Goal: Task Accomplishment & Management: Manage account settings

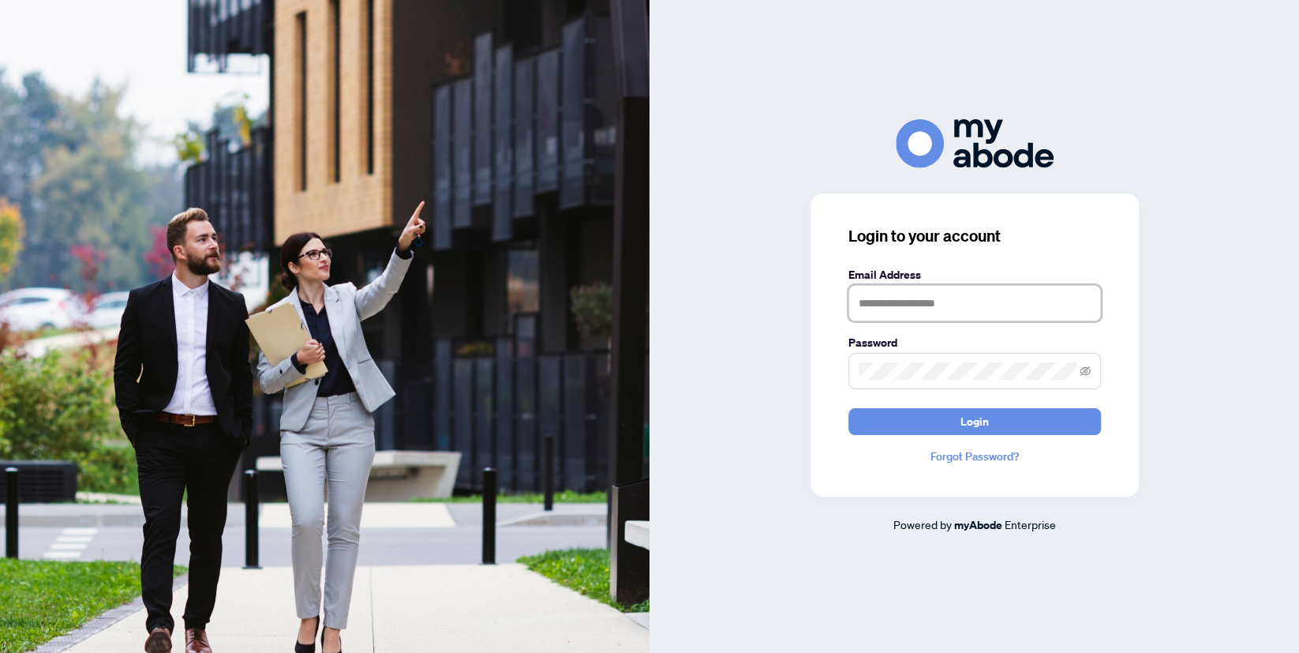
click at [957, 302] on input "text" at bounding box center [974, 303] width 252 height 36
type input "**********"
click at [848, 408] on button "Login" at bounding box center [974, 421] width 252 height 27
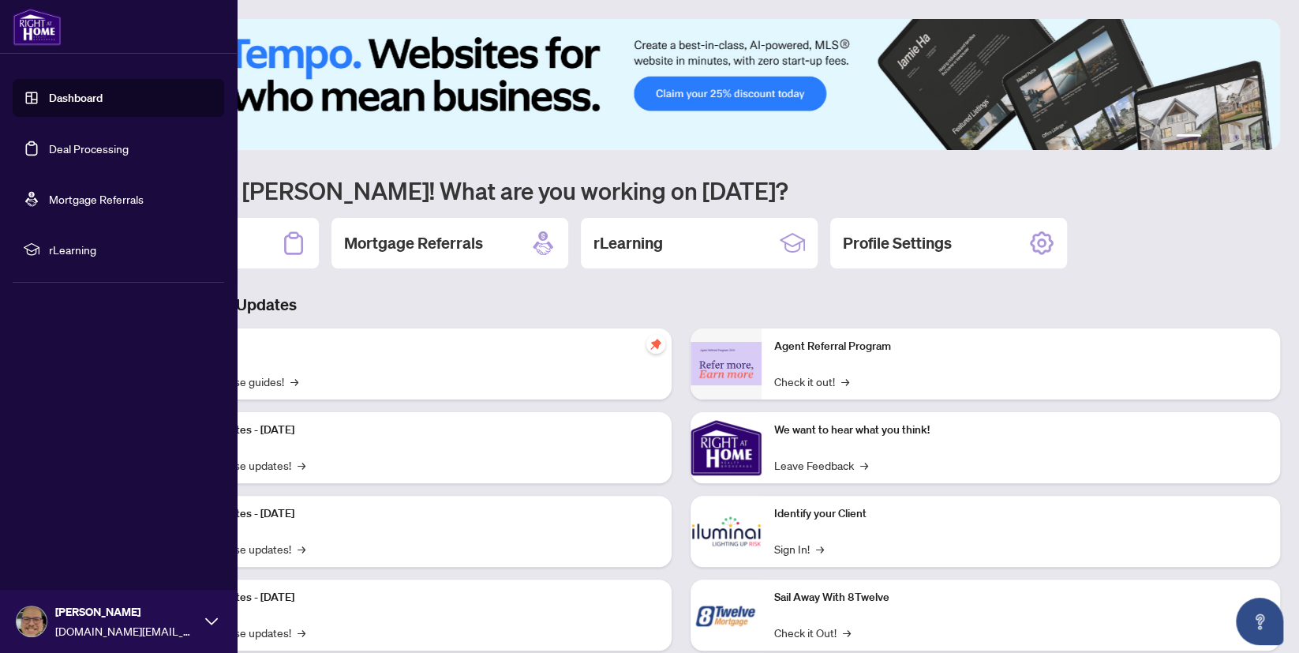
click at [90, 144] on link "Deal Processing" at bounding box center [89, 148] width 80 height 14
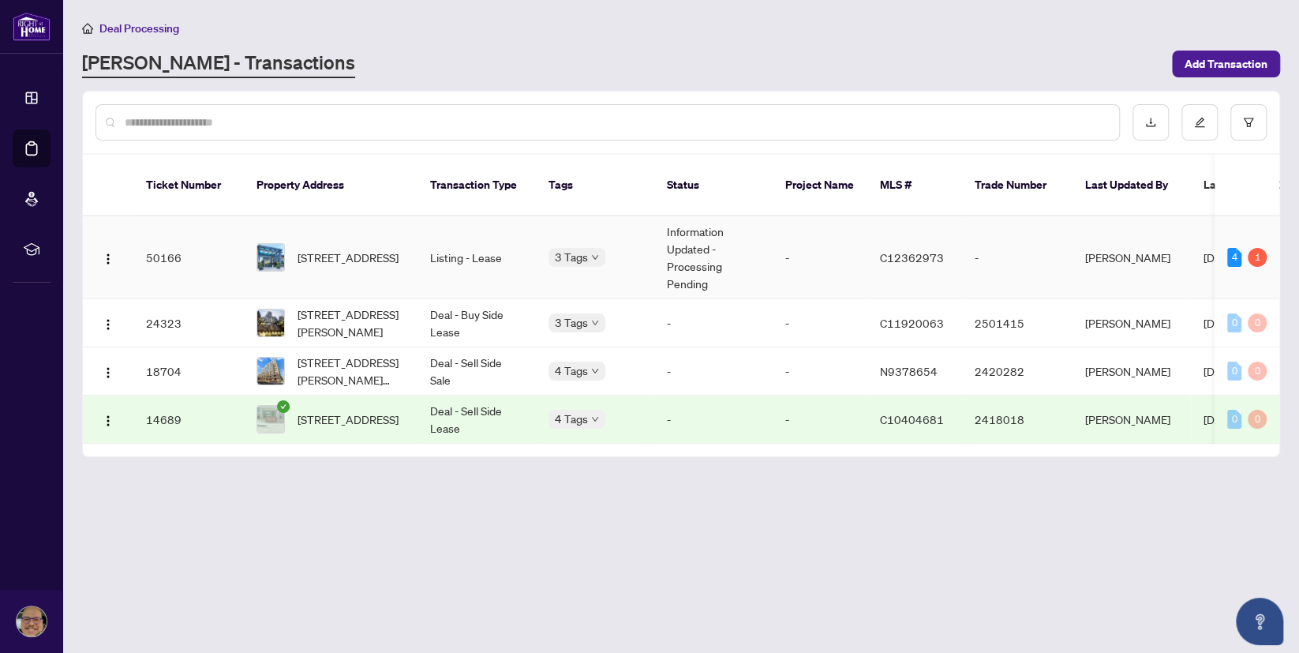
click at [1108, 247] on td "Mike Prencipe" at bounding box center [1131, 257] width 118 height 83
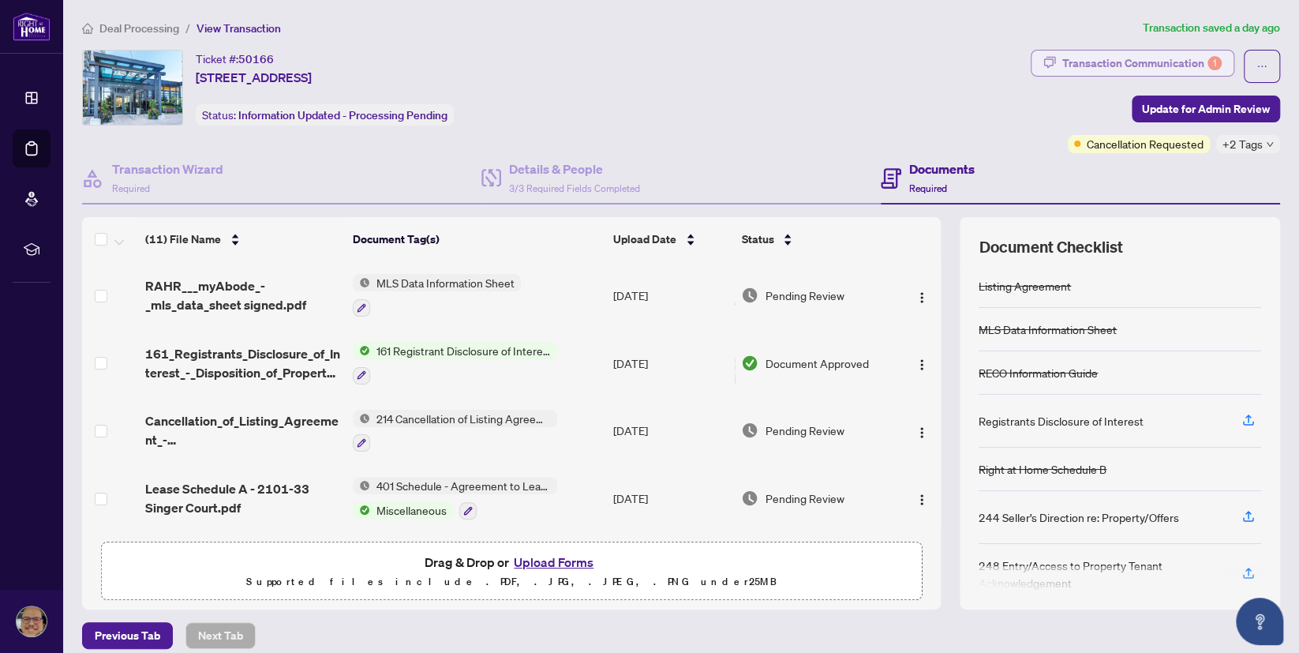
click at [1114, 64] on div "Transaction Communication 1" at bounding box center [1141, 62] width 159 height 25
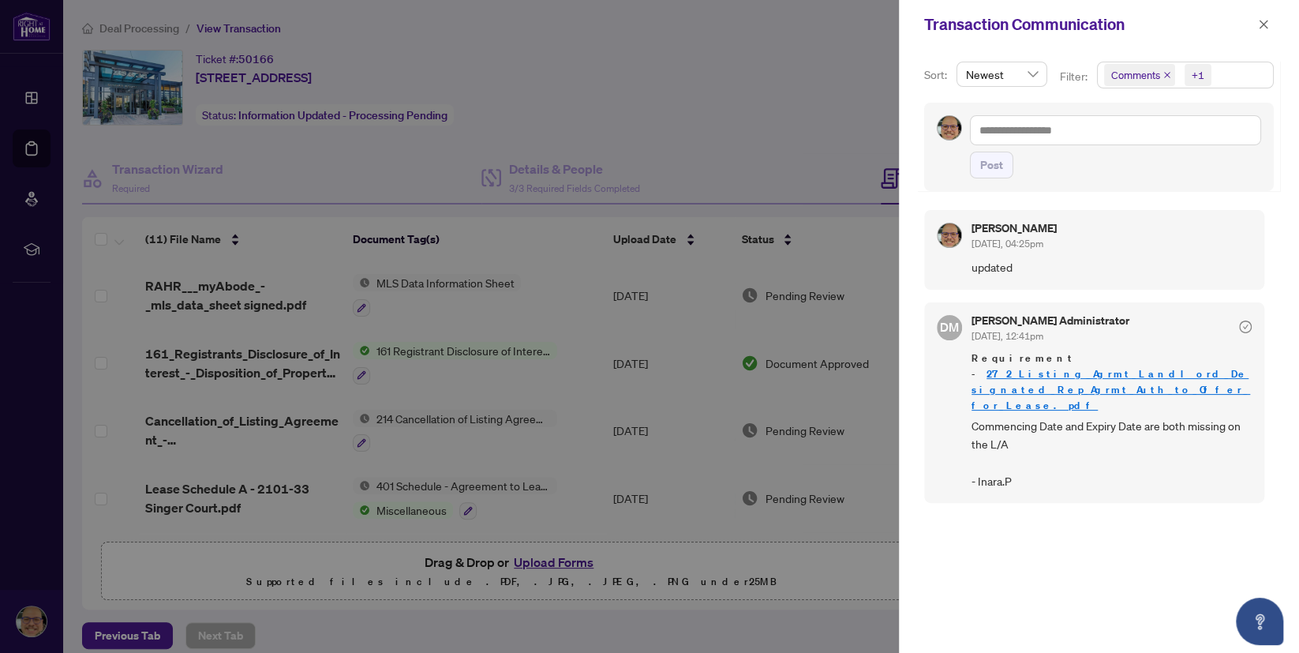
click at [851, 39] on div at bounding box center [649, 326] width 1299 height 653
click at [1255, 31] on button "button" at bounding box center [1263, 24] width 21 height 19
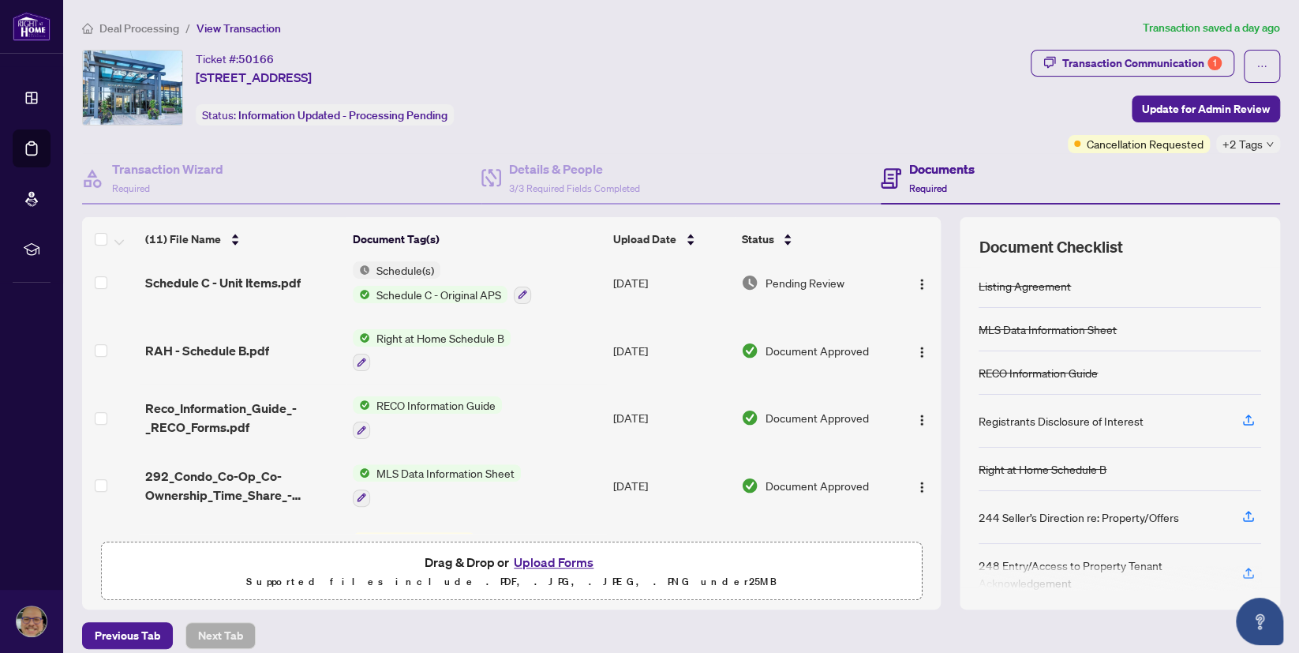
scroll to position [462, 0]
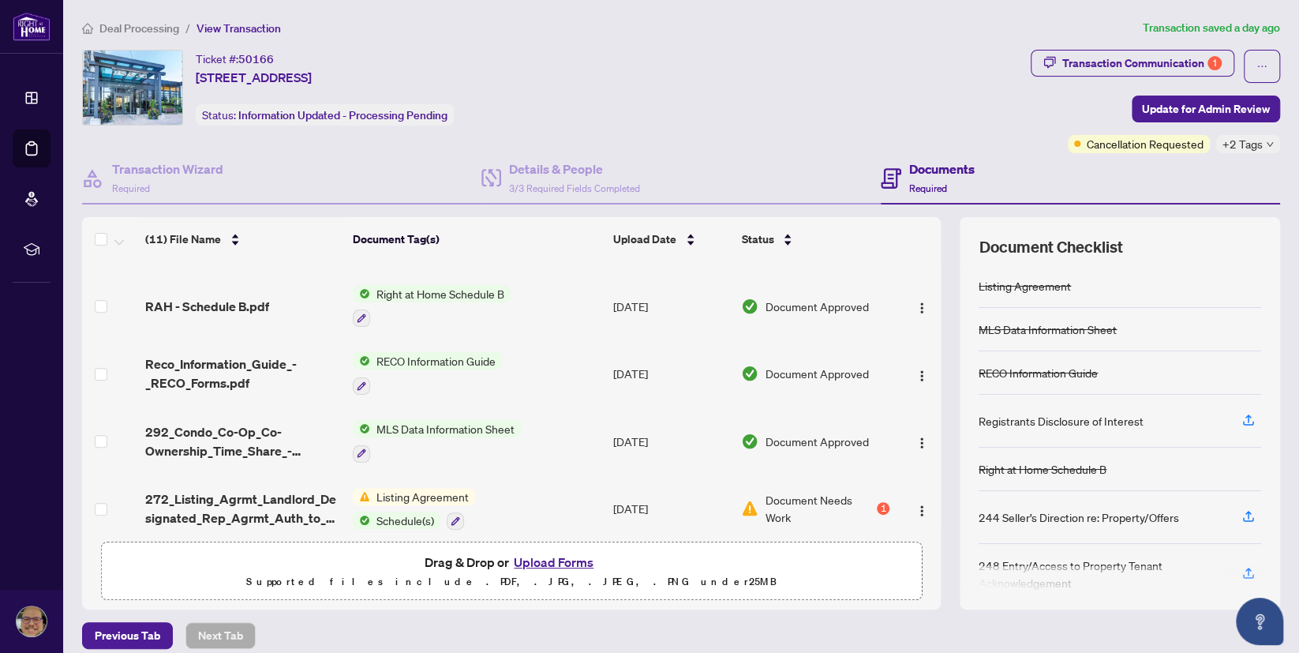
click at [817, 496] on span "Document Needs Work" at bounding box center [819, 508] width 109 height 35
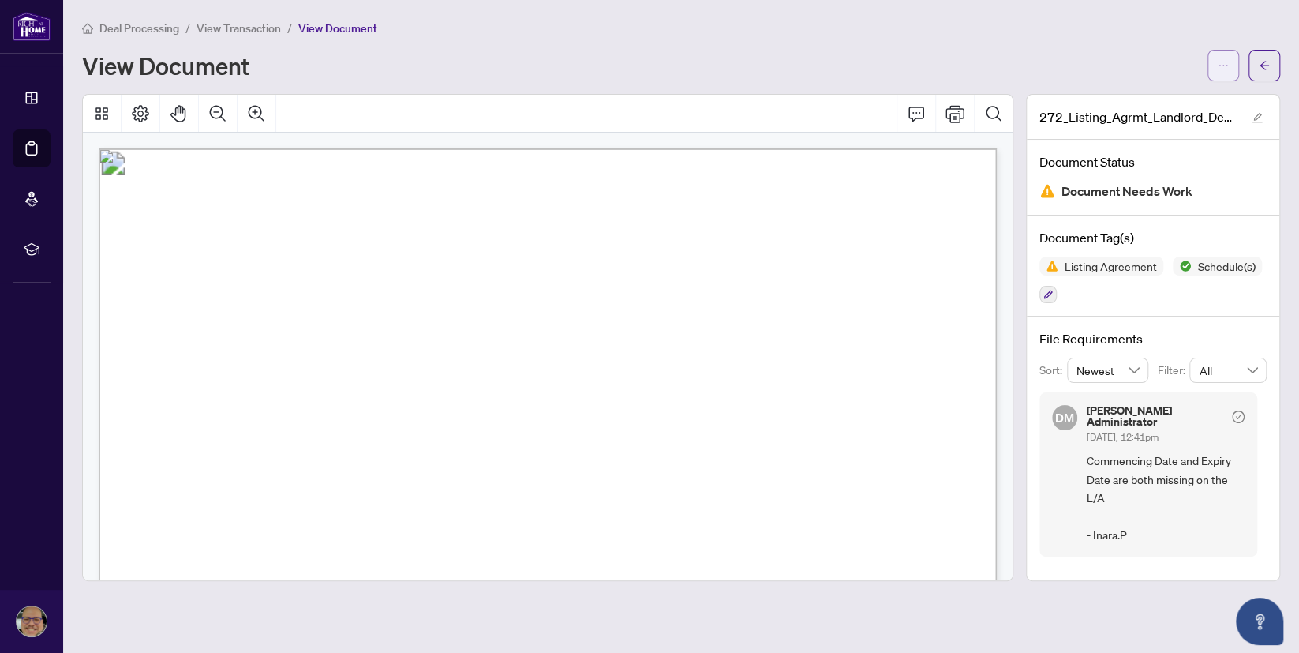
click at [1221, 60] on icon "ellipsis" at bounding box center [1222, 65] width 11 height 11
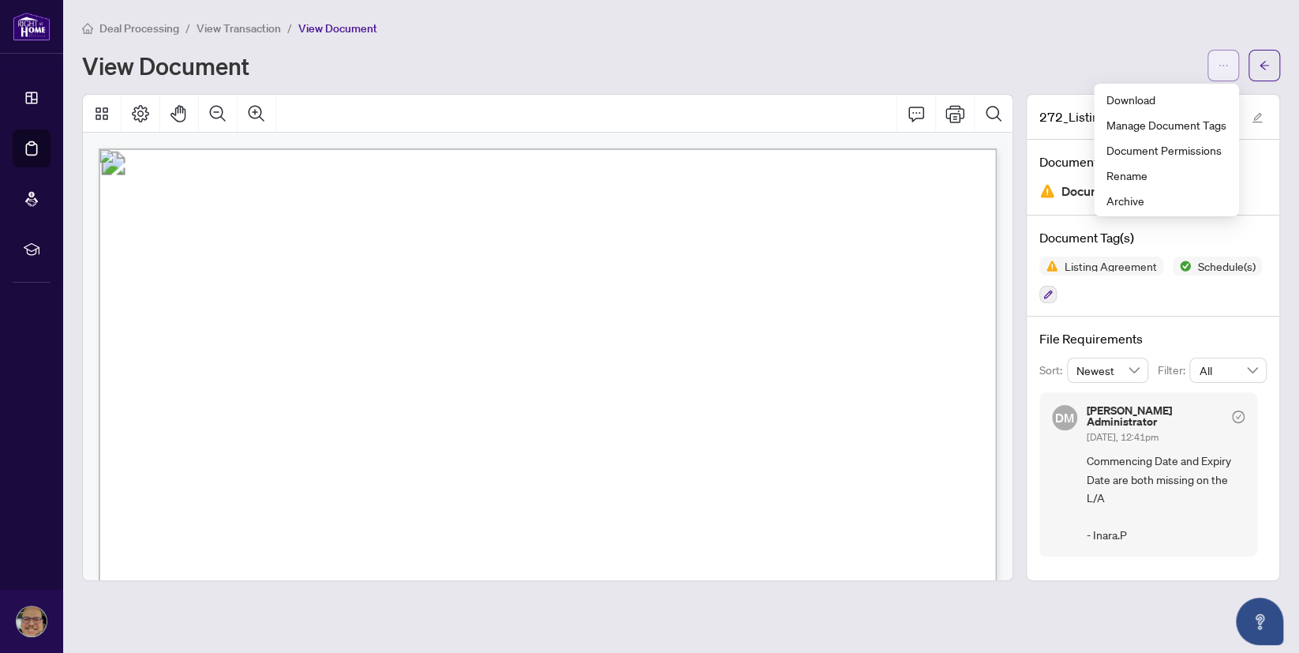
click at [1221, 60] on icon "ellipsis" at bounding box center [1222, 65] width 11 height 11
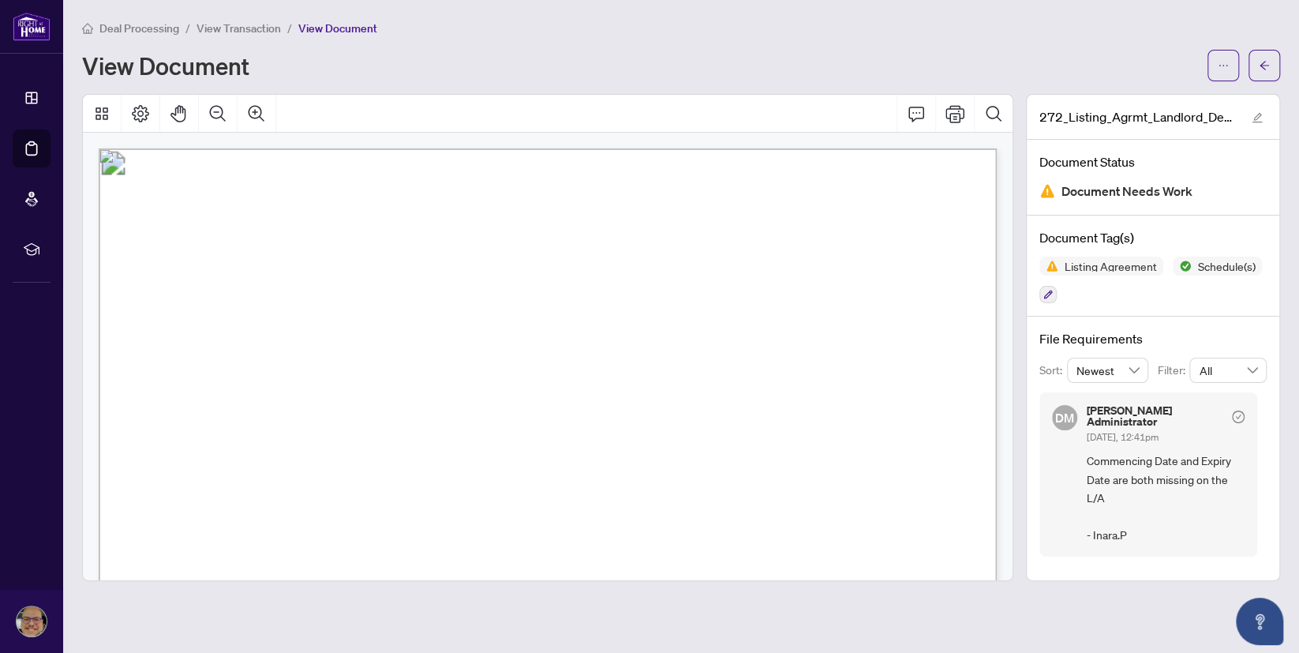
click at [1128, 62] on div "View Document" at bounding box center [640, 65] width 1116 height 25
click at [1255, 63] on button "button" at bounding box center [1264, 66] width 32 height 32
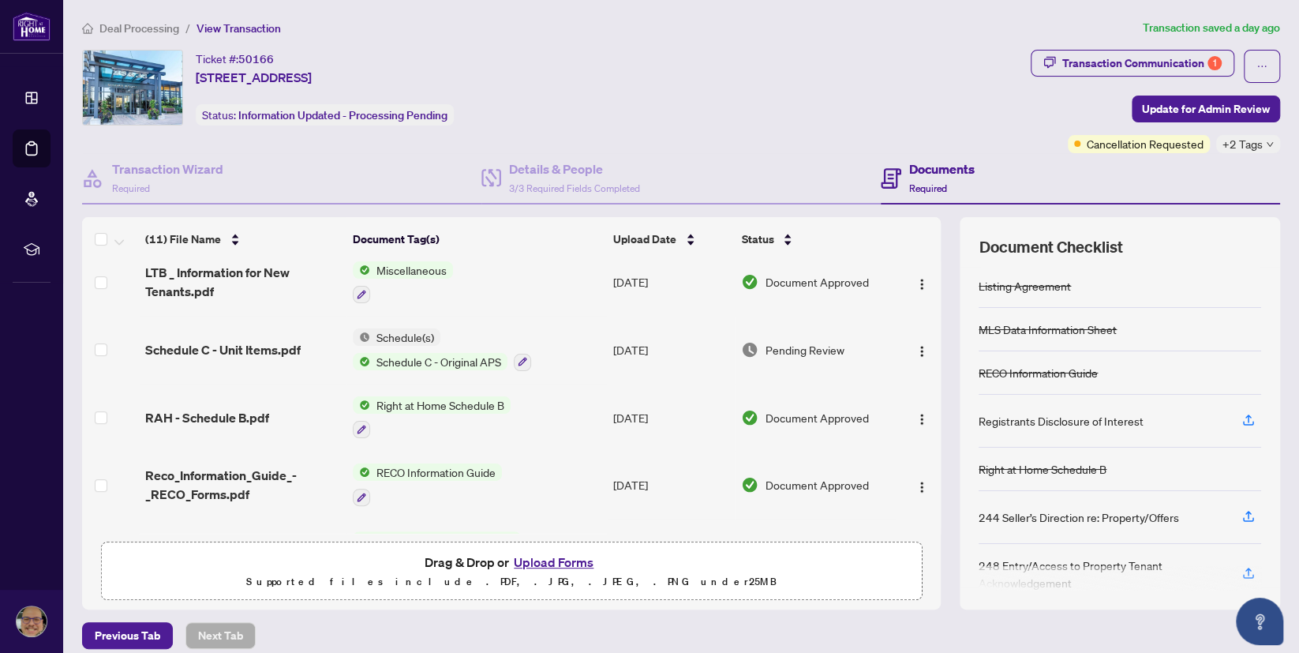
scroll to position [462, 0]
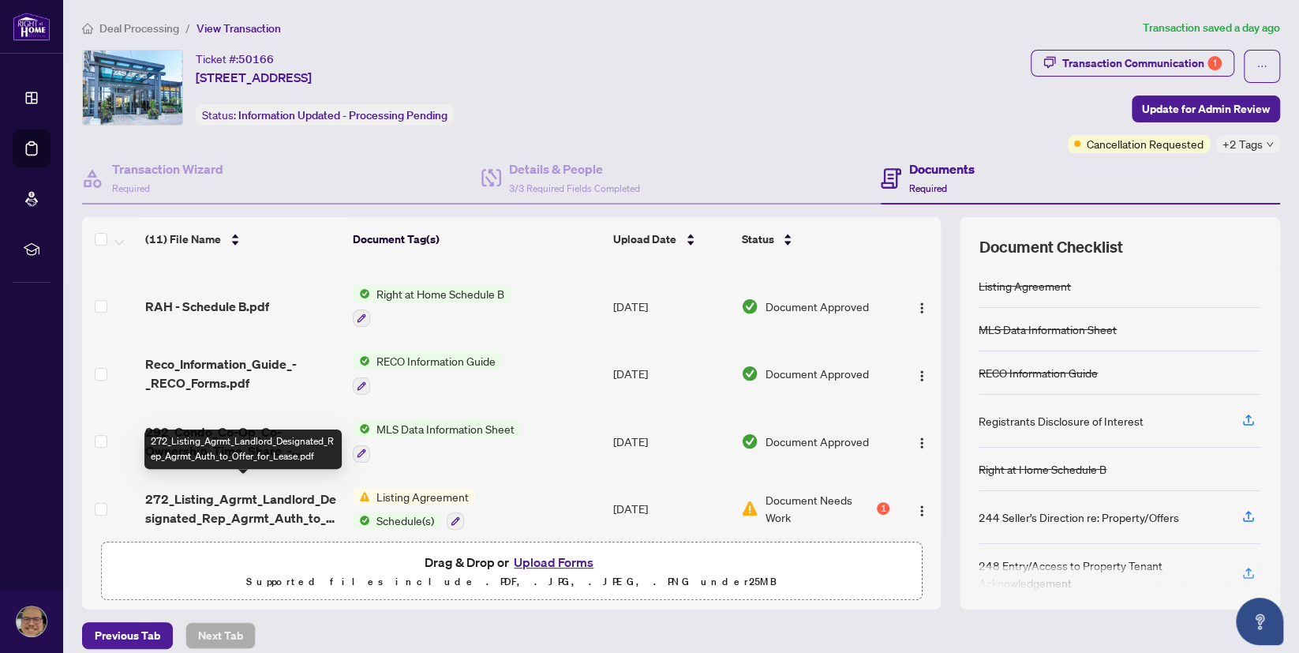
click at [234, 489] on span "272_Listing_Agrmt_Landlord_Designated_Rep_Agrmt_Auth_to_Offer_for_Lease.pdf" at bounding box center [242, 508] width 195 height 38
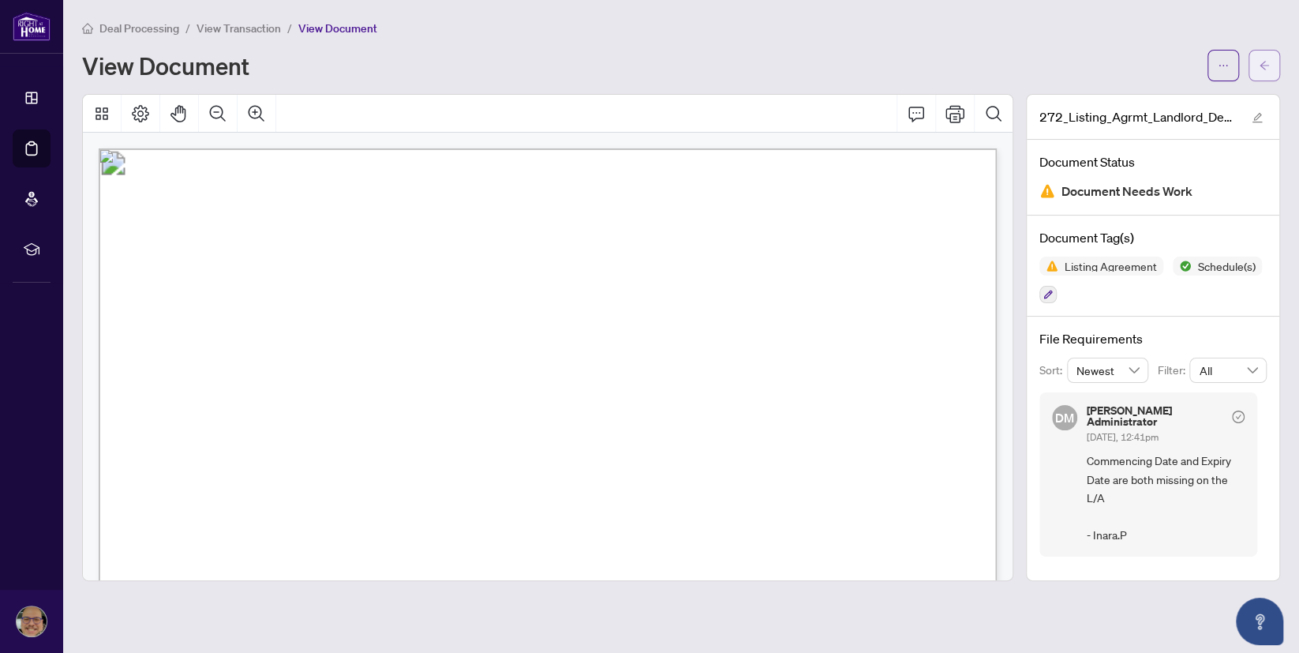
click at [1266, 63] on icon "arrow-left" at bounding box center [1264, 65] width 11 height 11
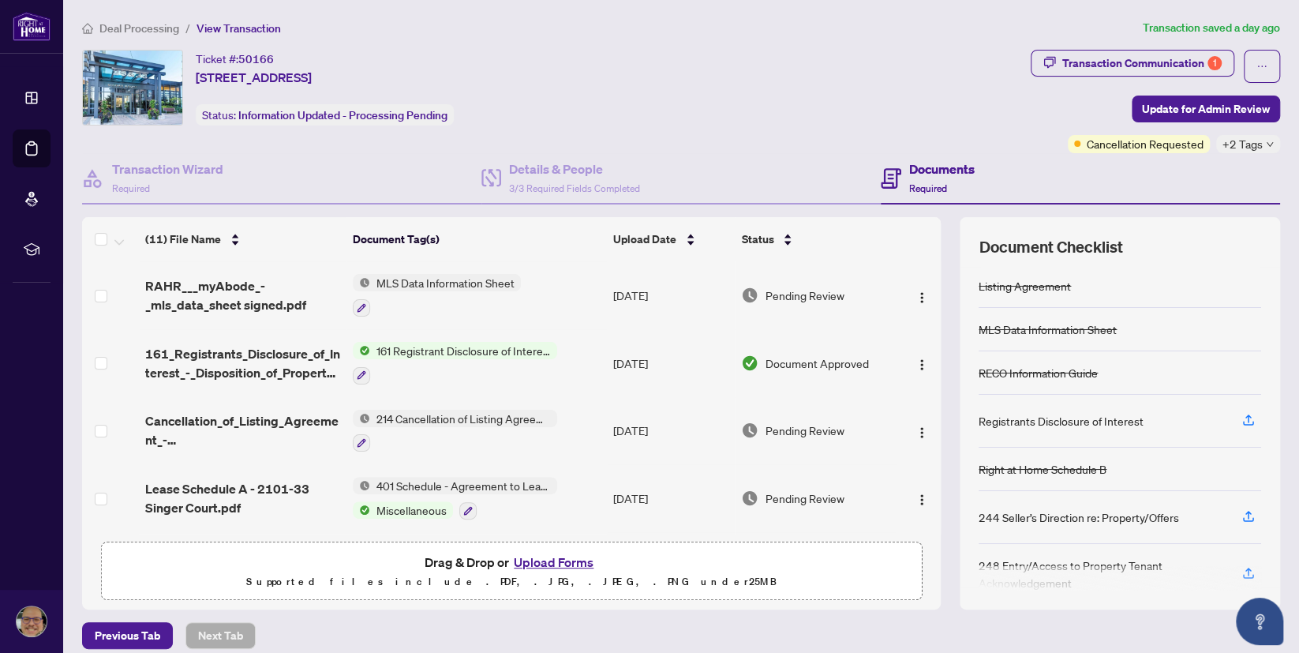
click at [271, 306] on span "RAHR___myAbode_-_mls_data_sheet signed.pdf" at bounding box center [242, 295] width 195 height 38
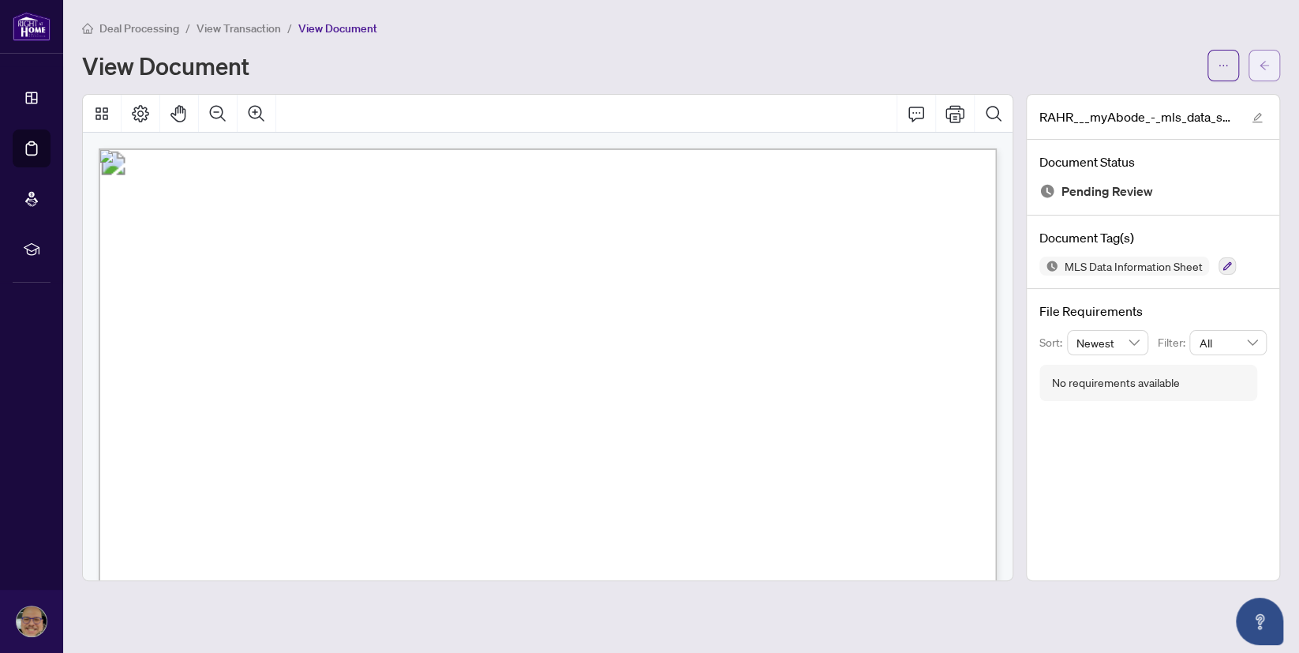
click at [1270, 73] on button "button" at bounding box center [1264, 66] width 32 height 32
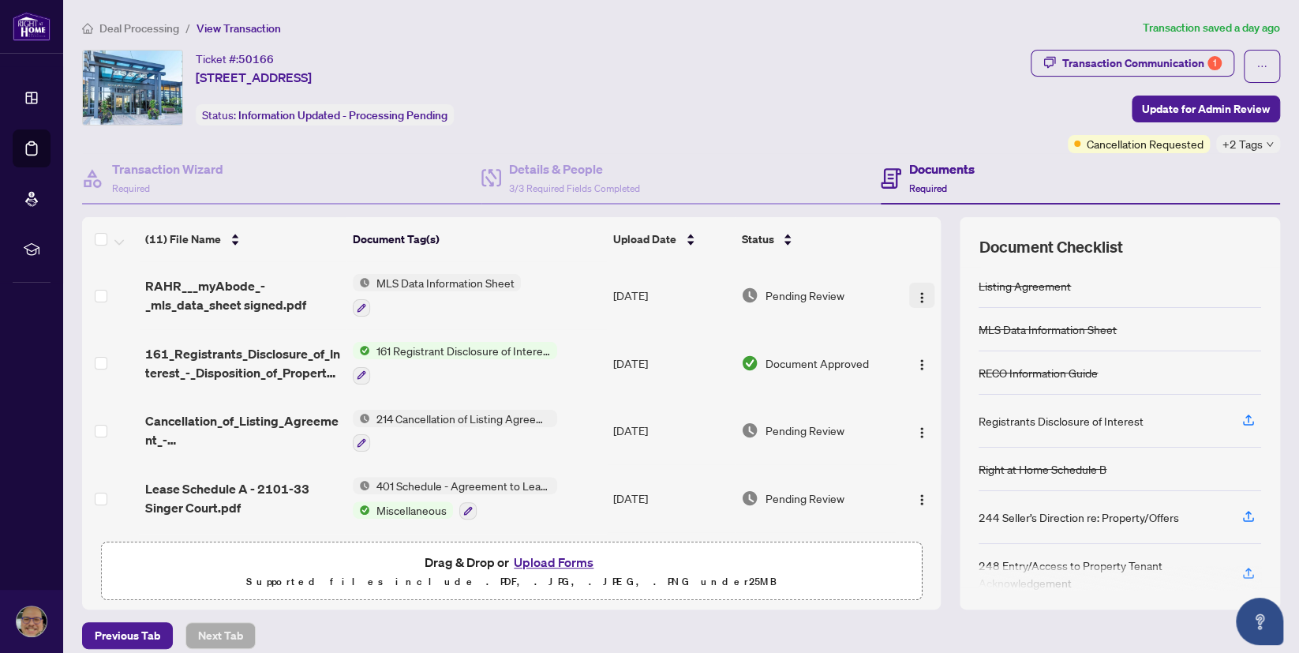
click at [918, 294] on img "button" at bounding box center [921, 297] width 13 height 13
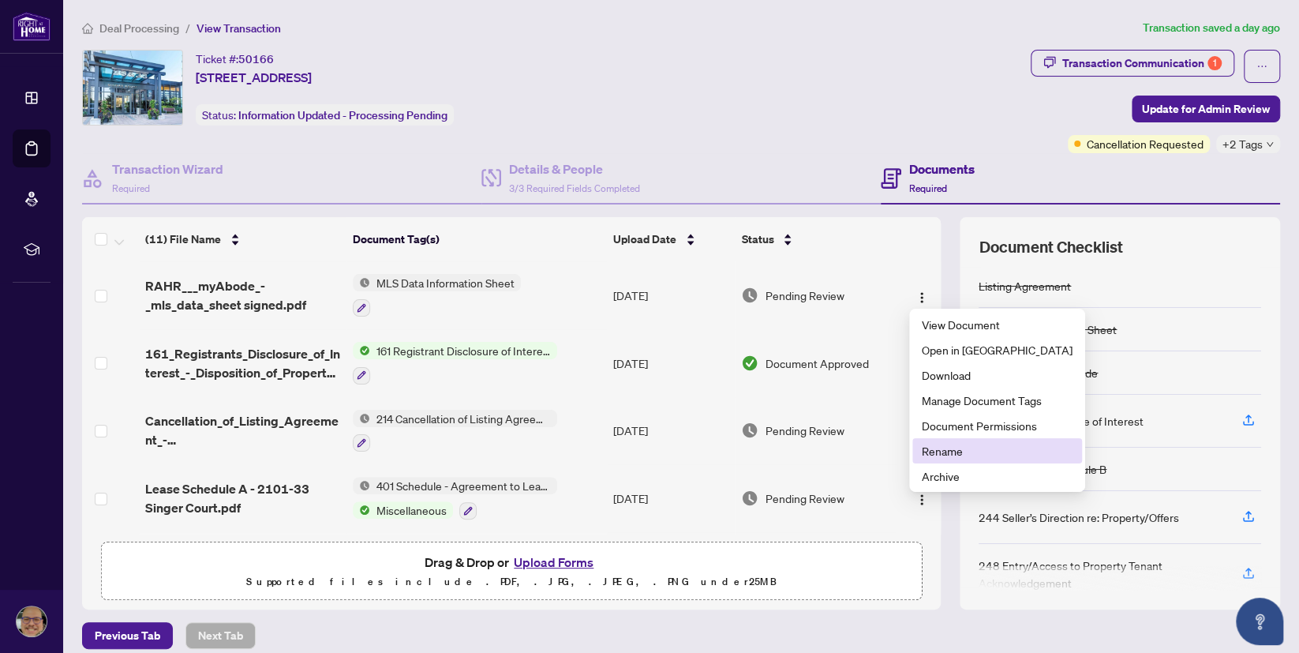
click at [941, 453] on span "Rename" at bounding box center [997, 450] width 151 height 17
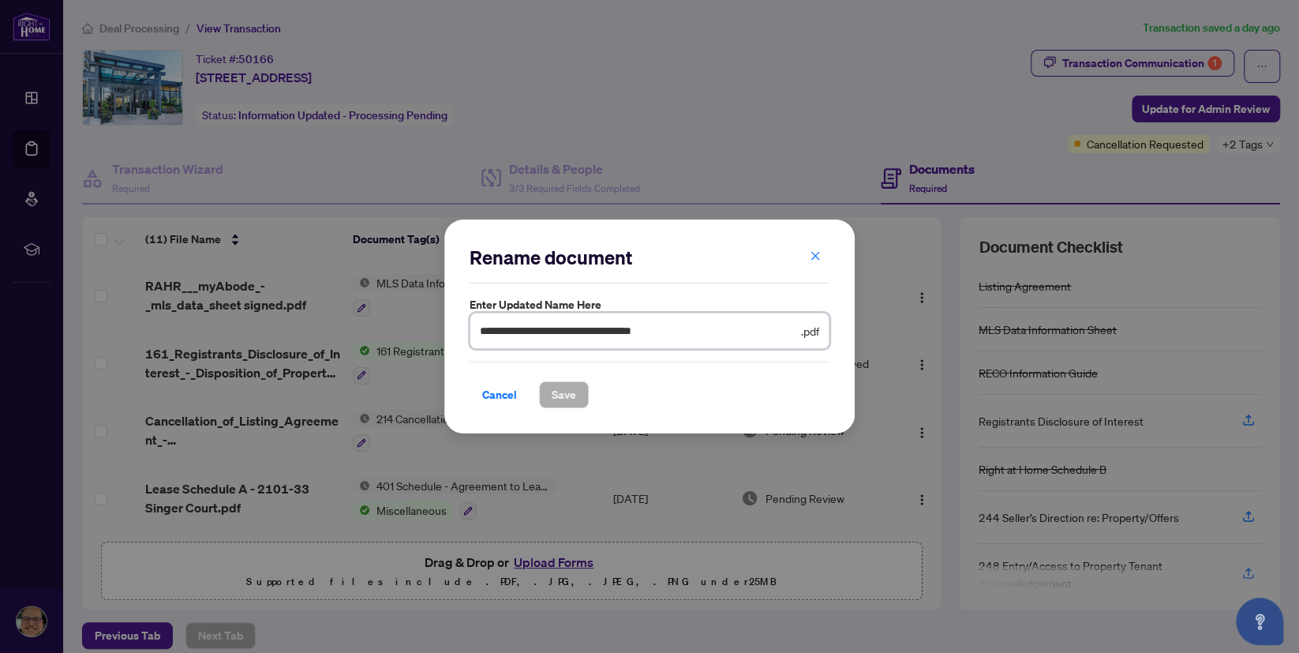
drag, startPoint x: 524, startPoint y: 333, endPoint x: 593, endPoint y: 338, distance: 69.7
click at [562, 336] on input "**********" at bounding box center [639, 330] width 318 height 17
click at [600, 338] on input "**********" at bounding box center [639, 330] width 318 height 17
drag, startPoint x: 582, startPoint y: 331, endPoint x: 701, endPoint y: 329, distance: 119.2
click at [701, 329] on input "**********" at bounding box center [639, 330] width 318 height 17
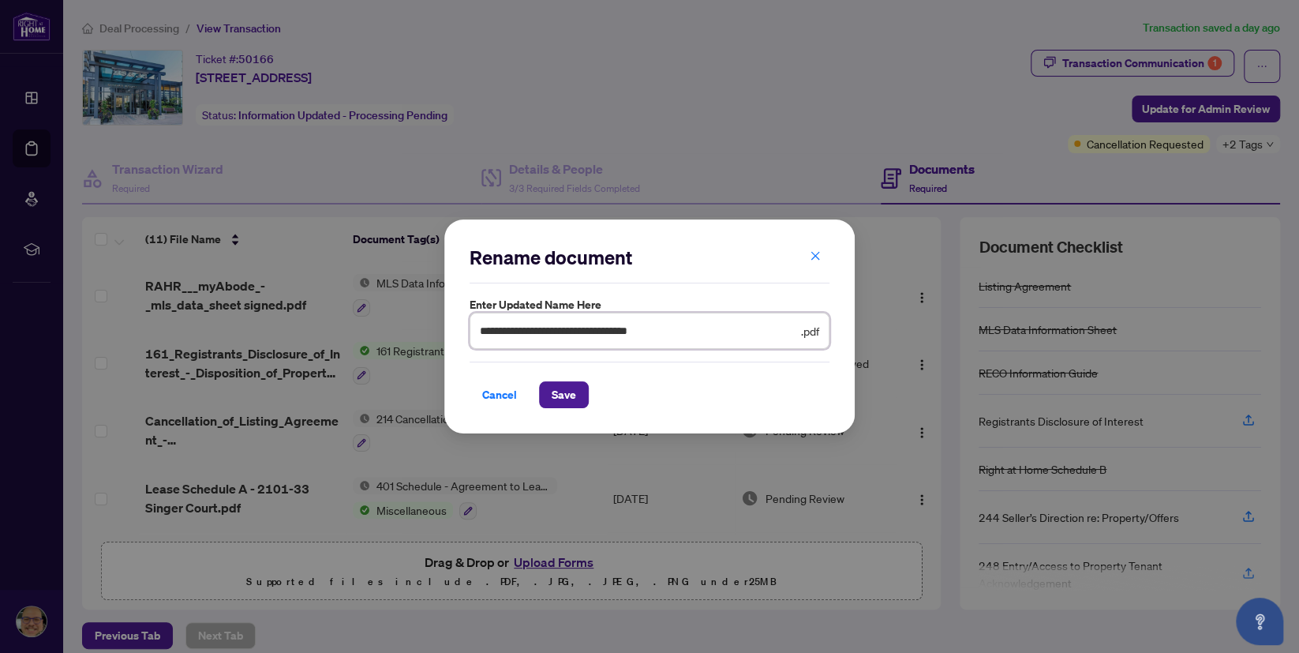
type input "**********"
drag, startPoint x: 593, startPoint y: 385, endPoint x: 578, endPoint y: 398, distance: 19.6
click at [582, 396] on div "Cancel Save" at bounding box center [649, 394] width 360 height 27
click at [578, 398] on button "Save" at bounding box center [564, 394] width 50 height 27
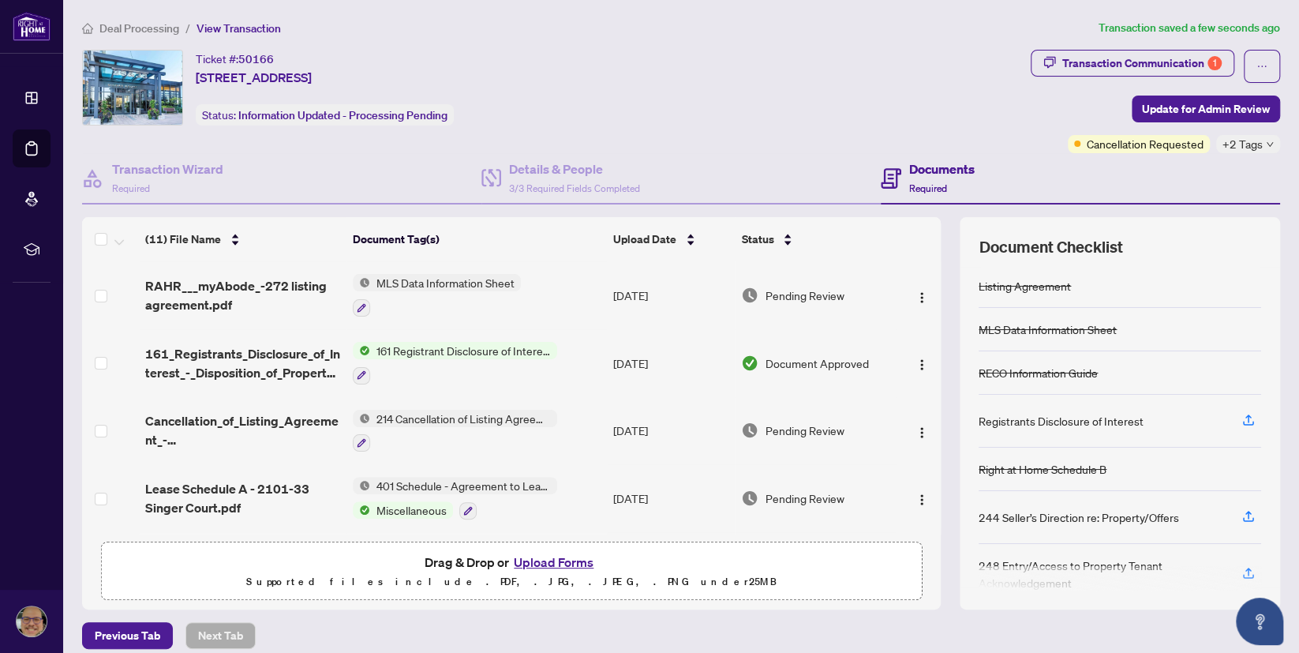
click at [381, 279] on span "MLS Data Information Sheet" at bounding box center [445, 282] width 151 height 17
click at [462, 362] on span "MLS Data Information Sheet" at bounding box center [442, 358] width 151 height 17
click at [364, 303] on icon "button" at bounding box center [361, 307] width 9 height 9
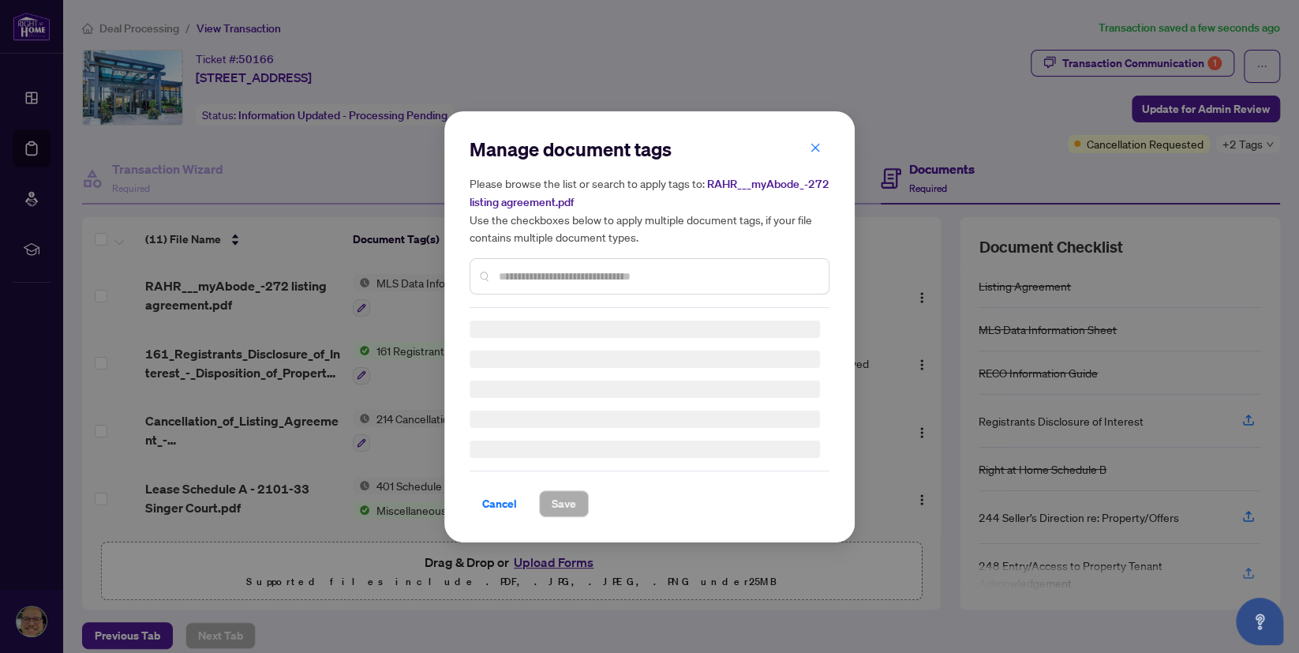
click at [499, 271] on input "text" at bounding box center [657, 275] width 317 height 17
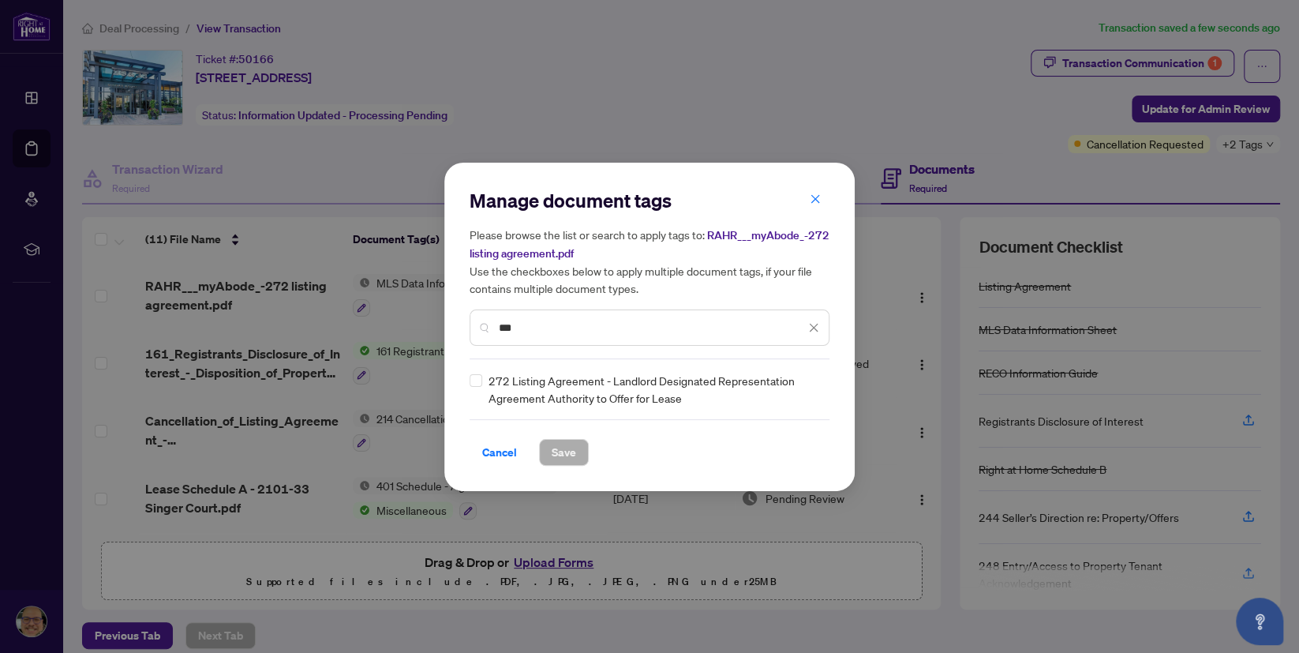
type input "***"
click at [567, 450] on span "Save" at bounding box center [564, 451] width 24 height 25
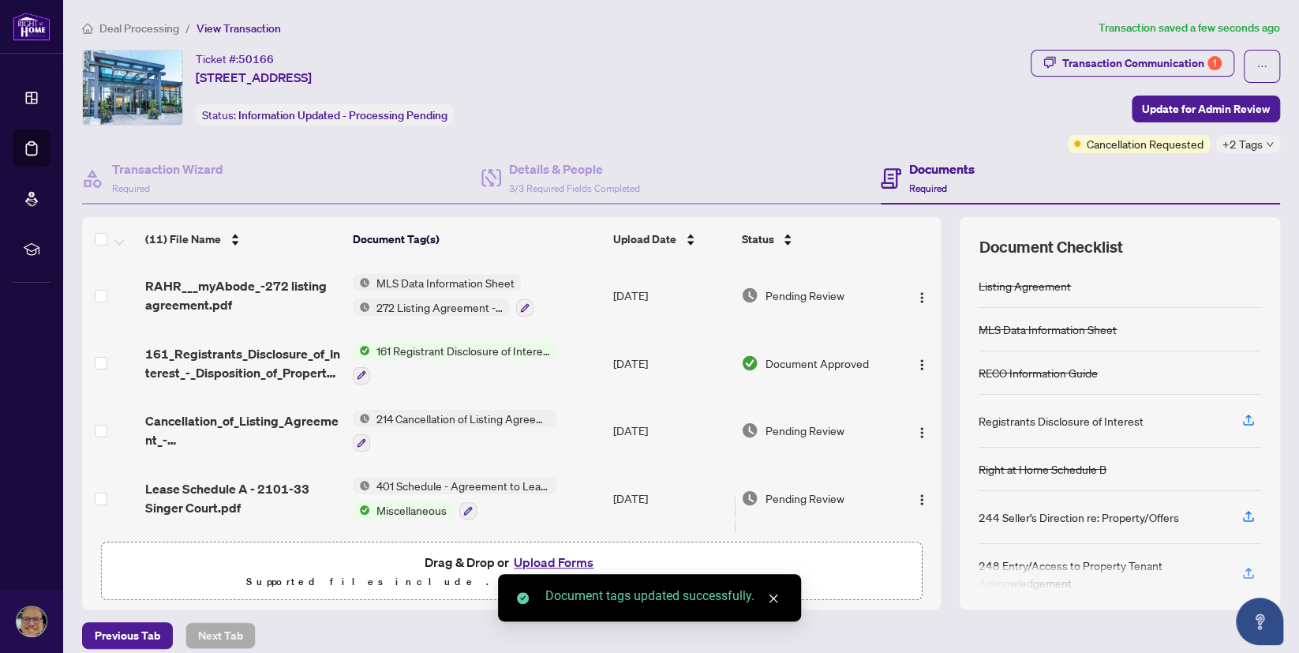
click at [540, 282] on td "MLS Data Information Sheet 272 Listing Agreement - Landlord Designated Represen…" at bounding box center [476, 295] width 260 height 68
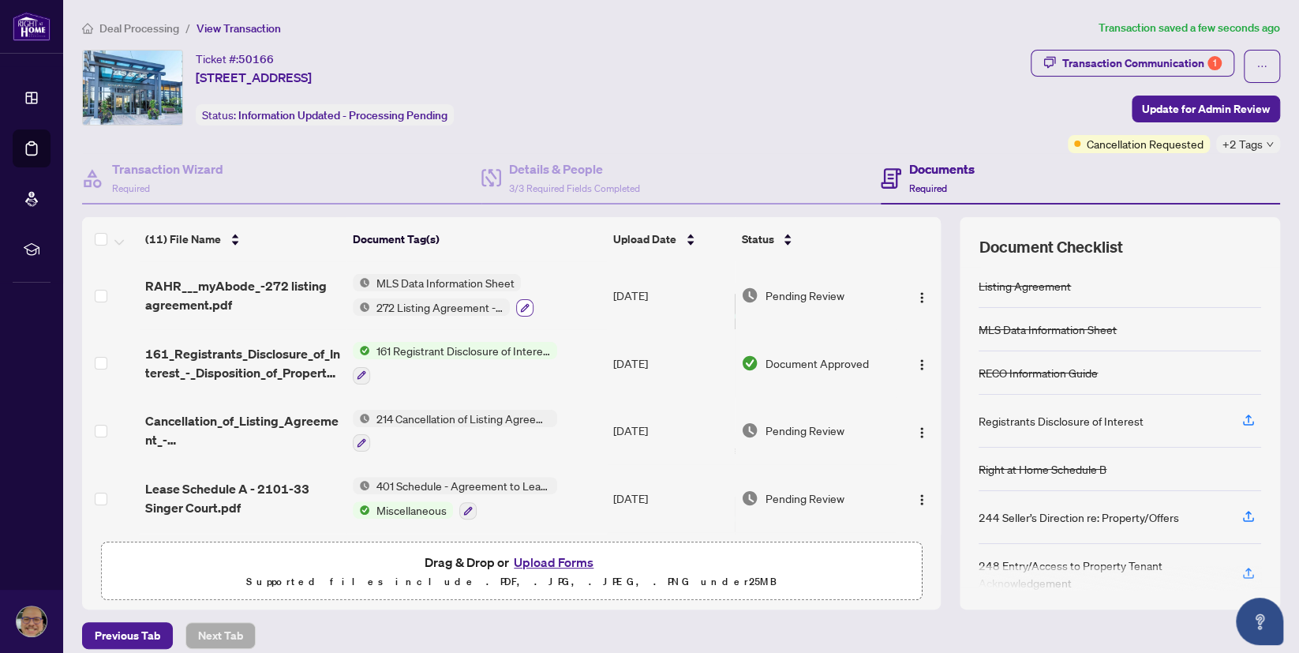
click at [526, 308] on icon "button" at bounding box center [524, 307] width 9 height 9
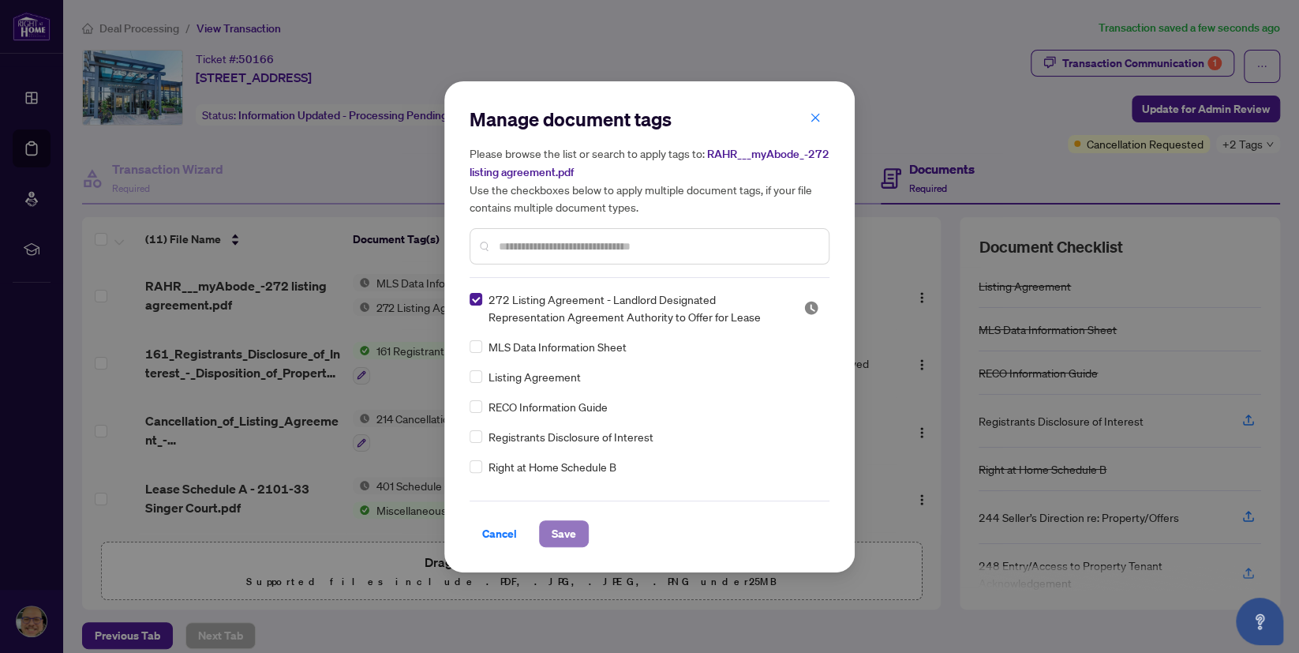
click at [552, 533] on span "Save" at bounding box center [564, 533] width 24 height 25
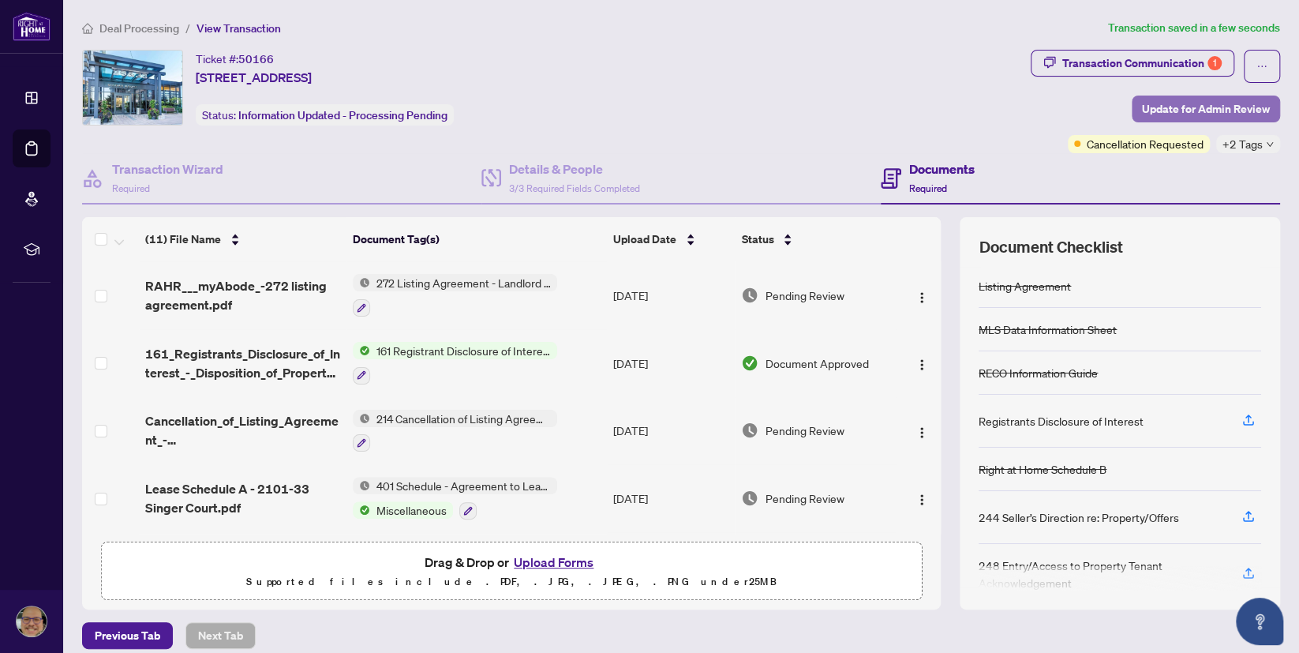
click at [1164, 105] on span "Update for Admin Review" at bounding box center [1206, 108] width 128 height 25
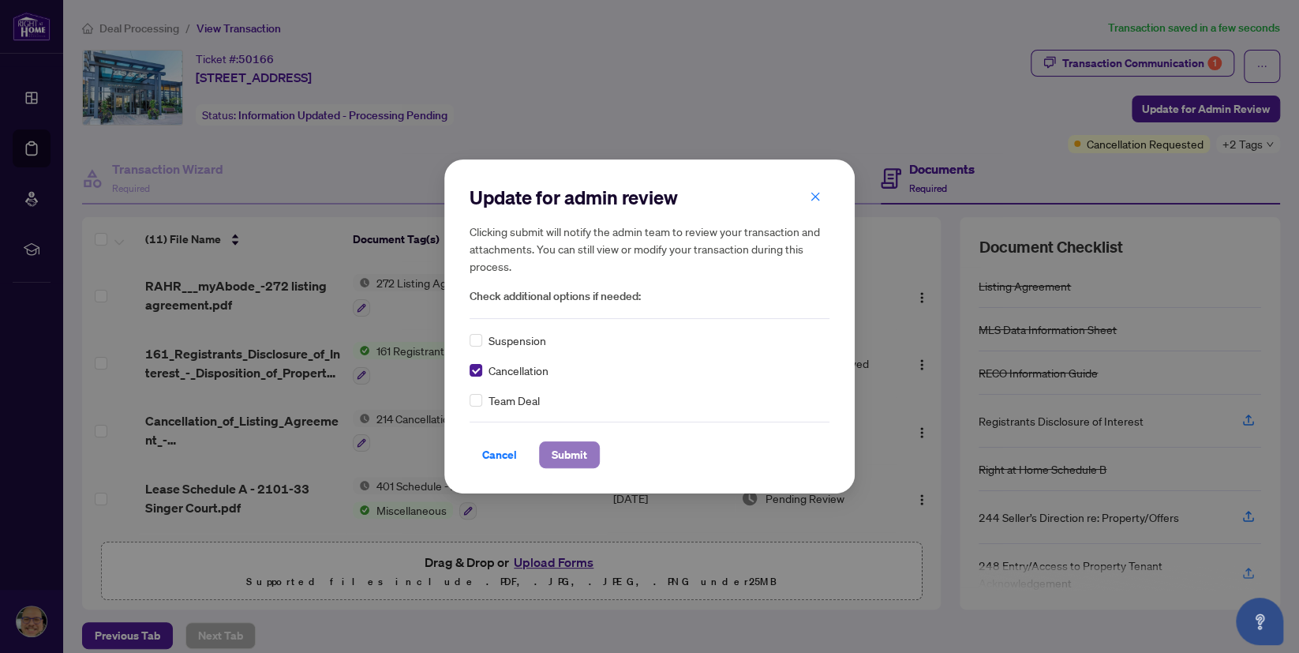
click at [576, 455] on span "Submit" at bounding box center [570, 454] width 36 height 25
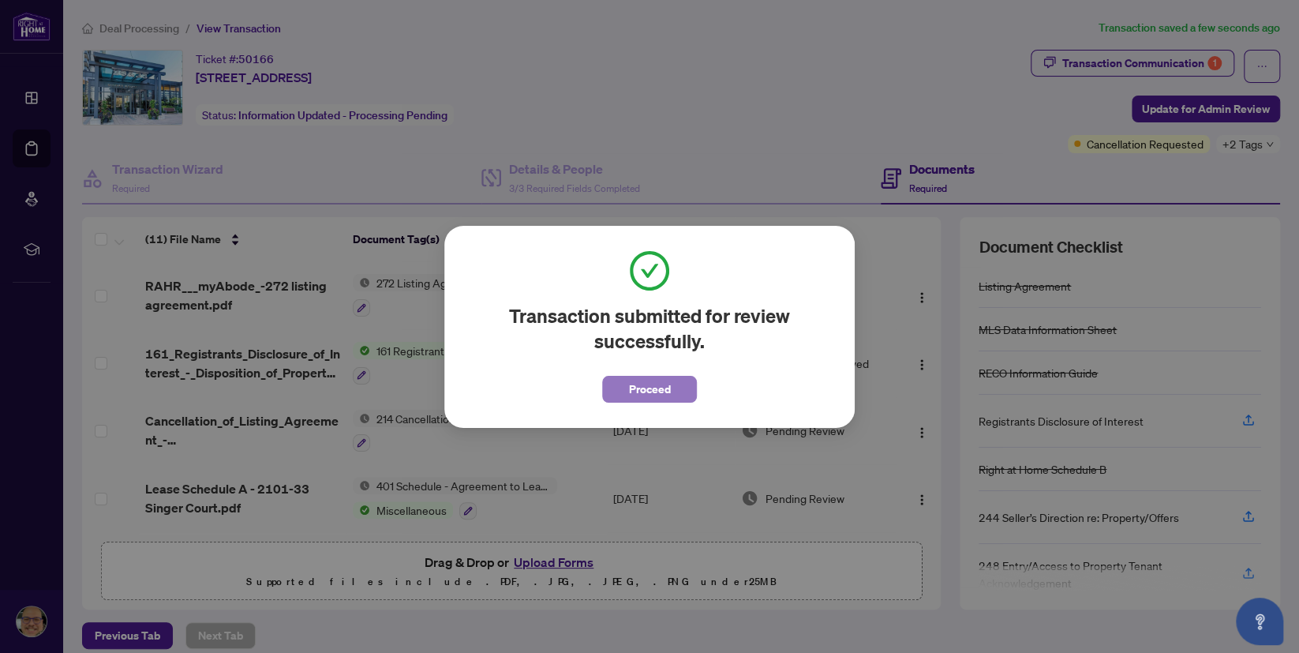
click at [679, 390] on button "Proceed" at bounding box center [649, 389] width 95 height 27
